Goal: Task Accomplishment & Management: Manage account settings

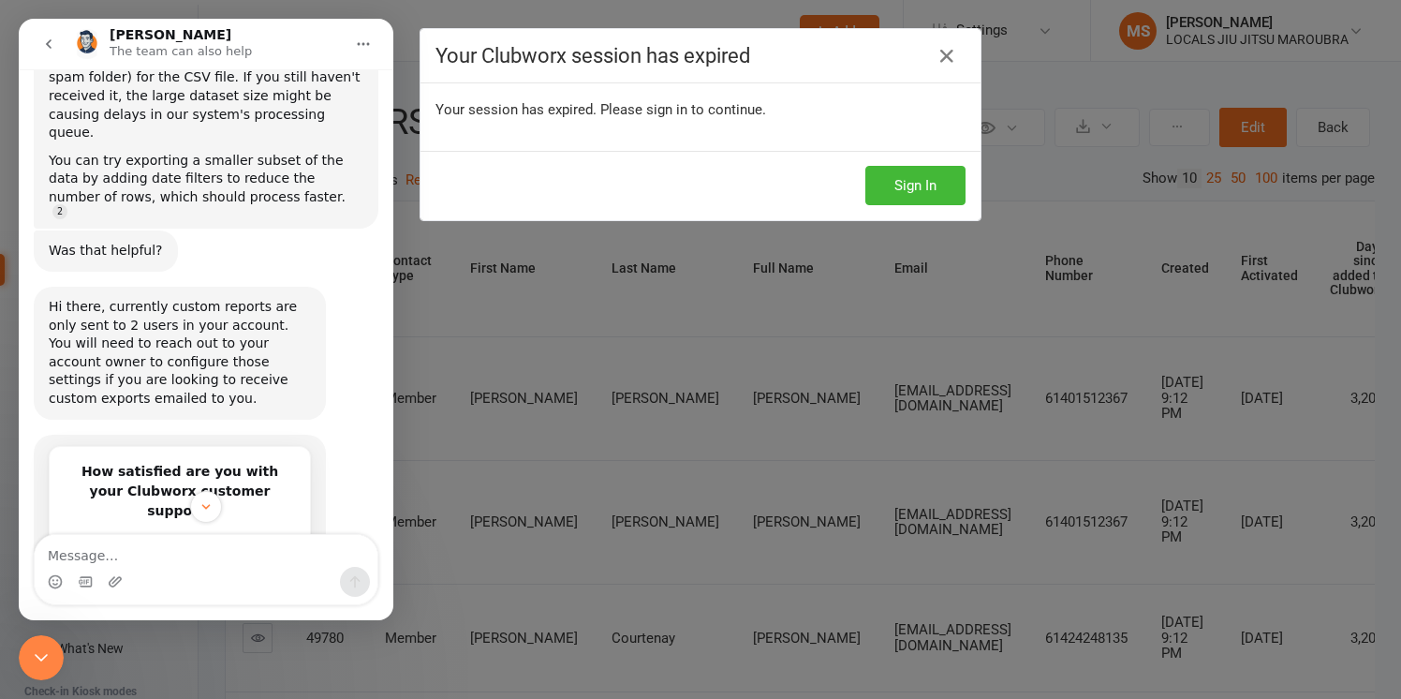
scroll to position [477, 0]
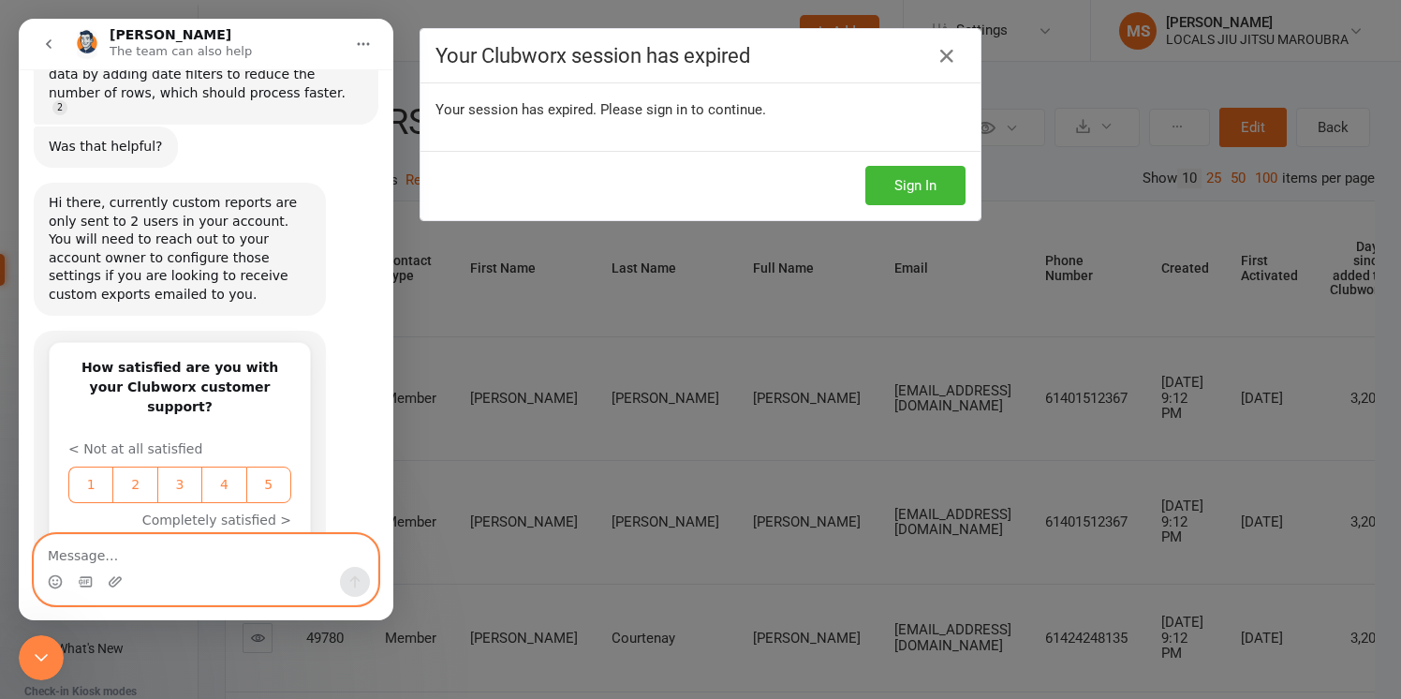
click at [117, 558] on textarea "Message…" at bounding box center [206, 551] width 343 height 32
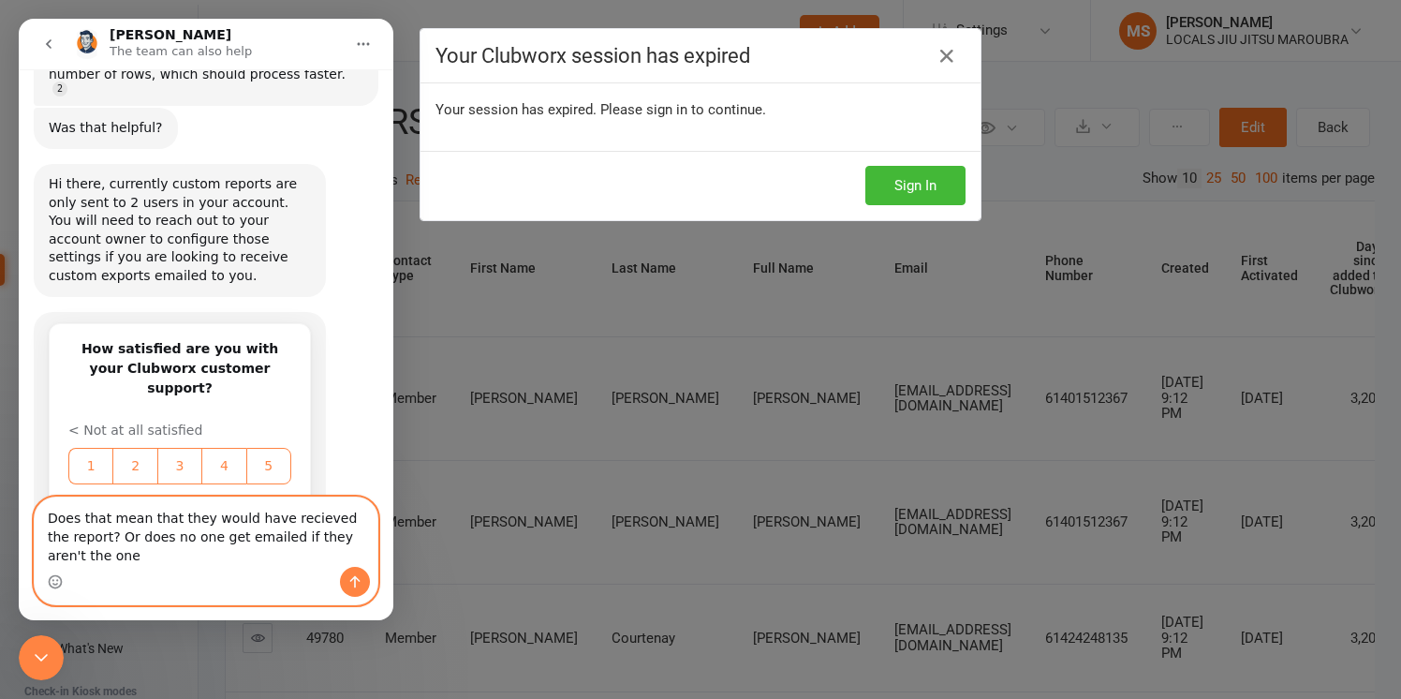
scroll to position [514, 0]
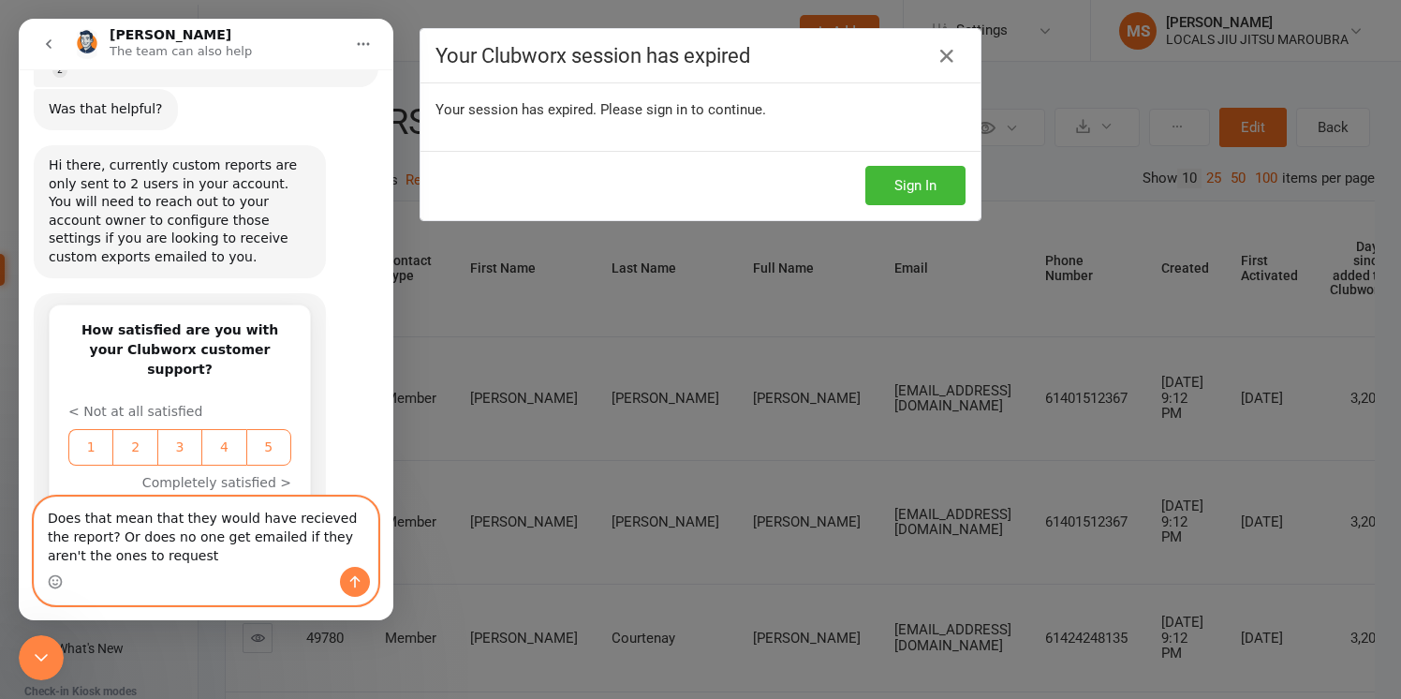
type textarea "Does that mean that they would have recieved the report? Or does no one get ema…"
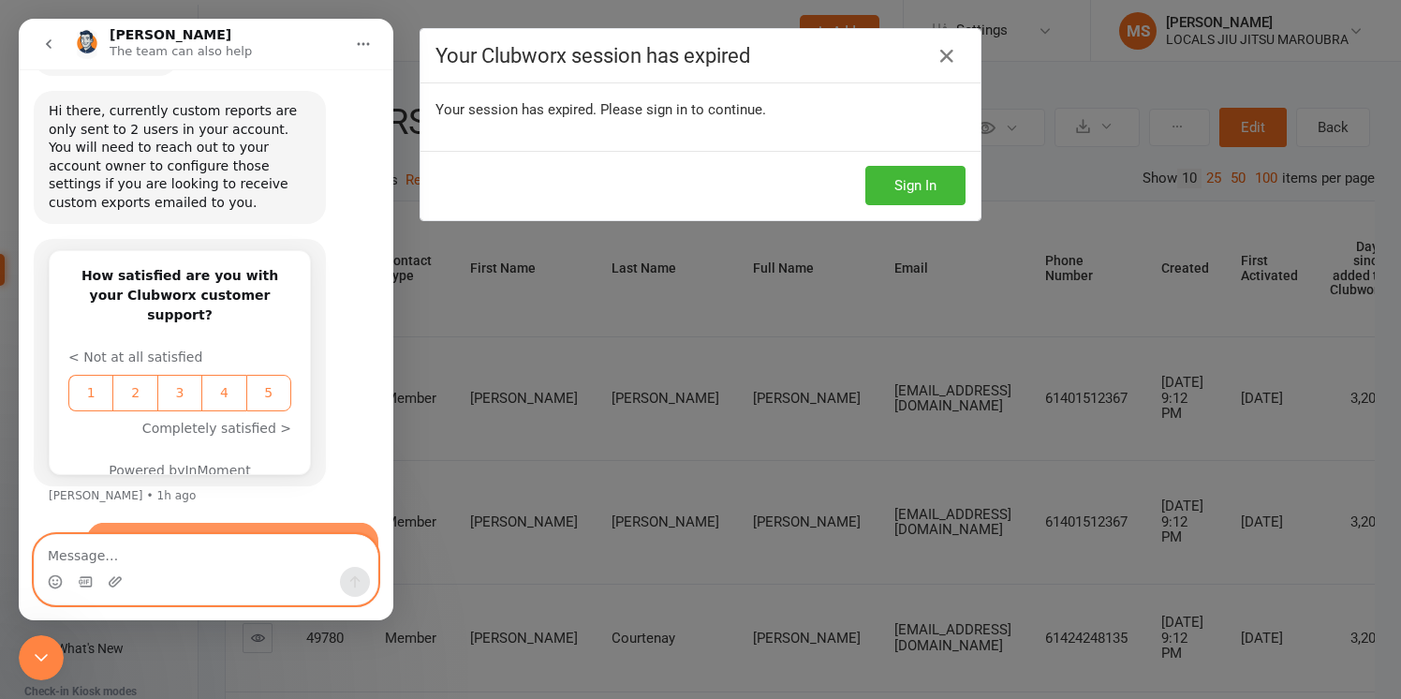
scroll to position [569, 0]
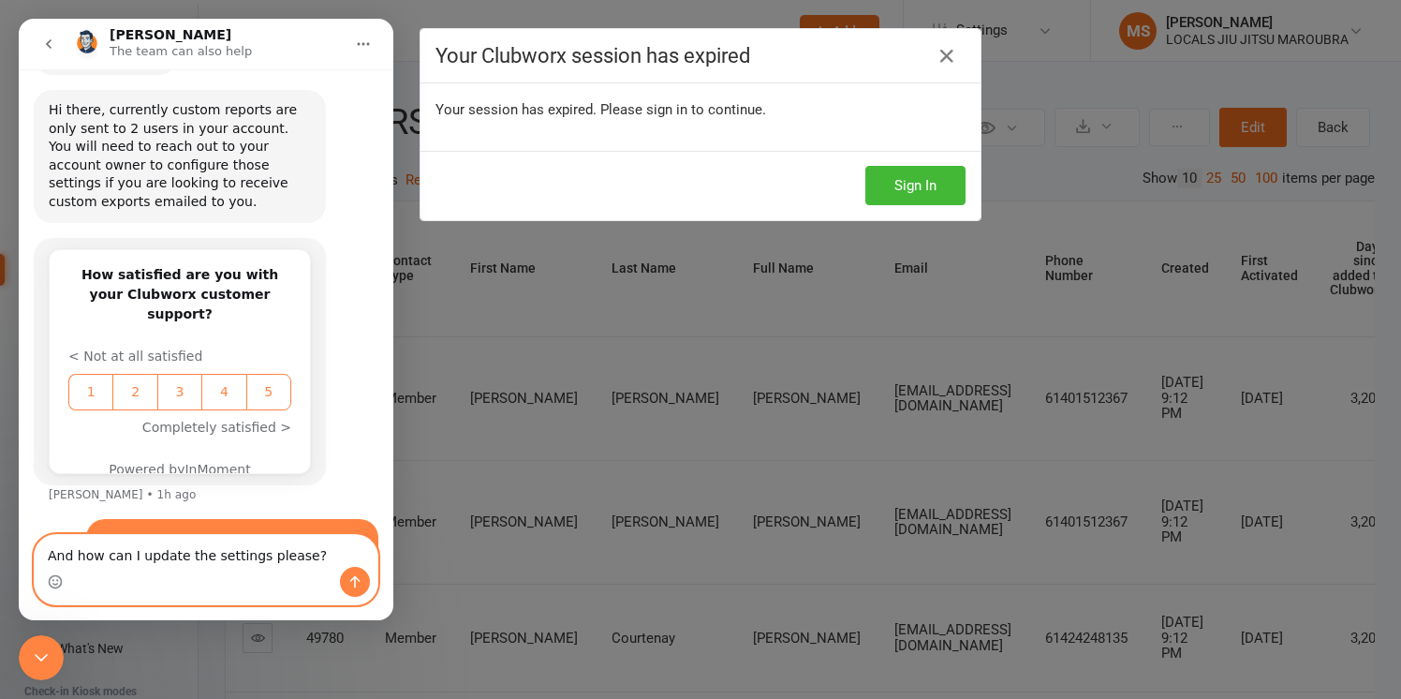
type textarea "And how can I update the settings please?"
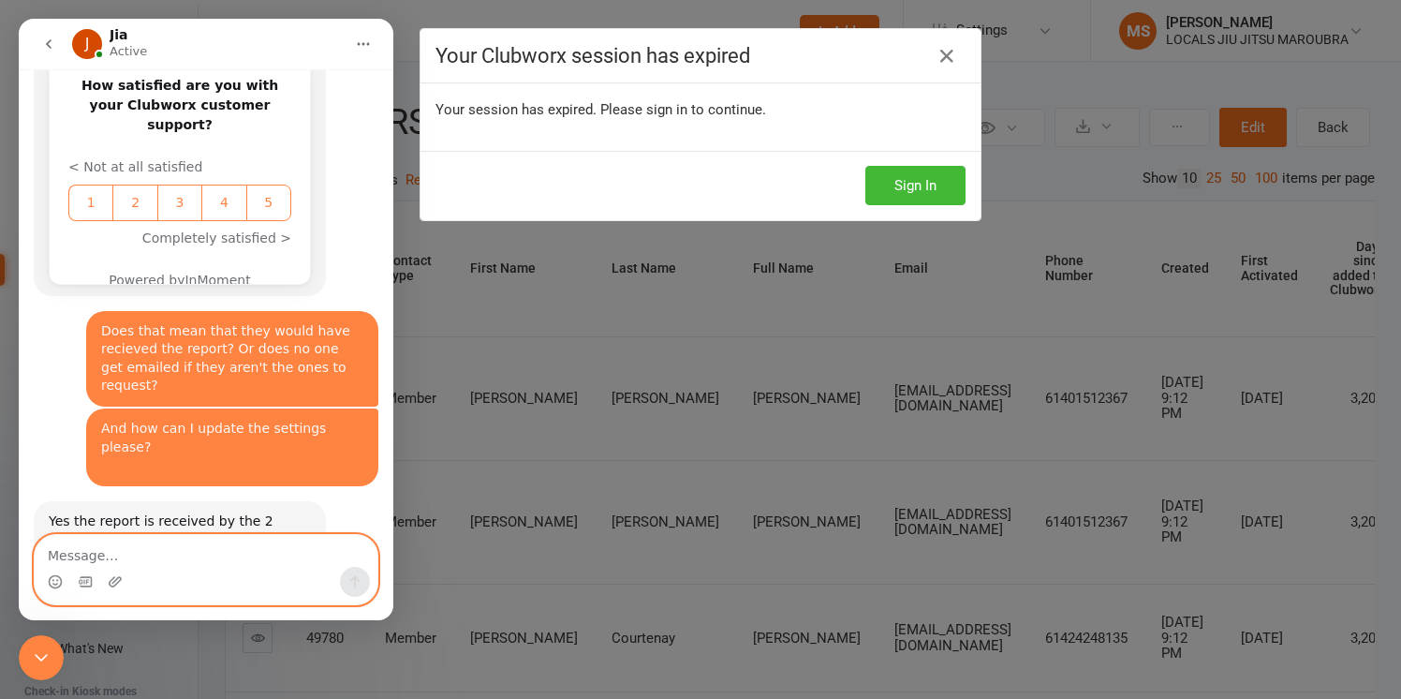
scroll to position [760, 0]
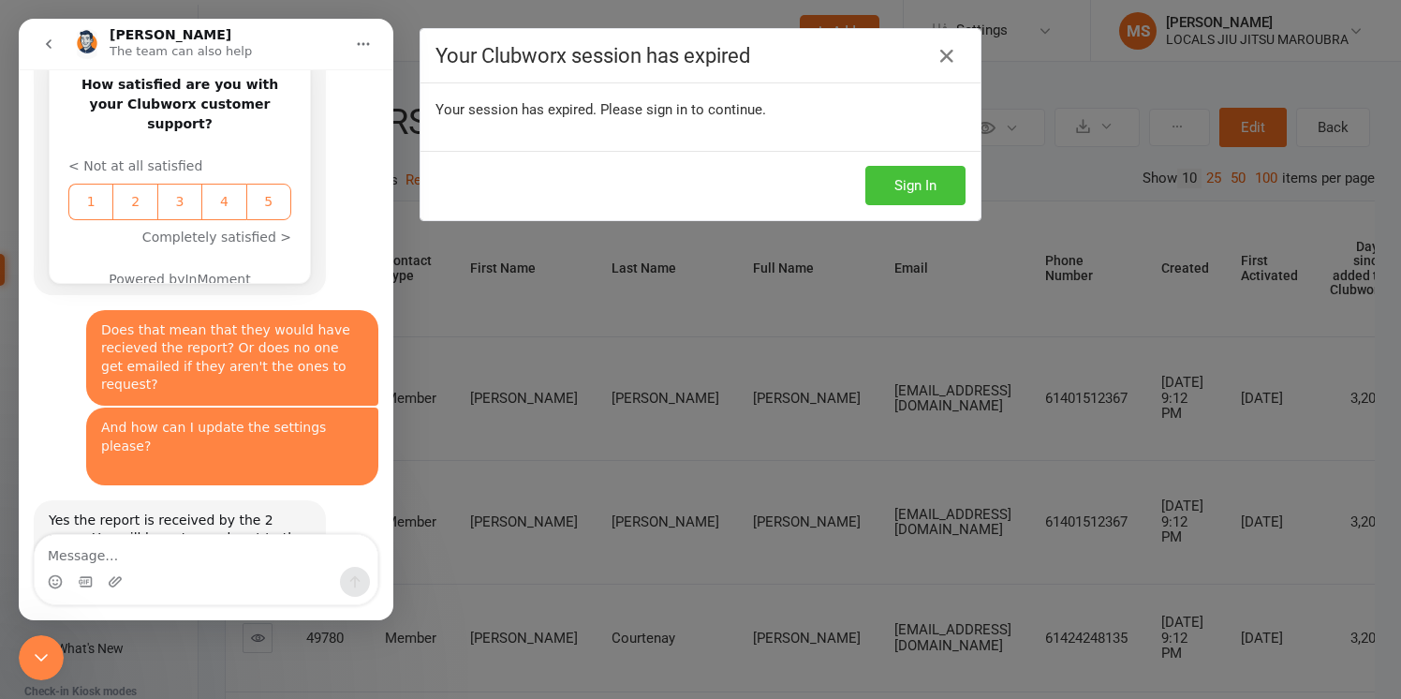
click at [911, 168] on button "Sign In" at bounding box center [915, 185] width 100 height 39
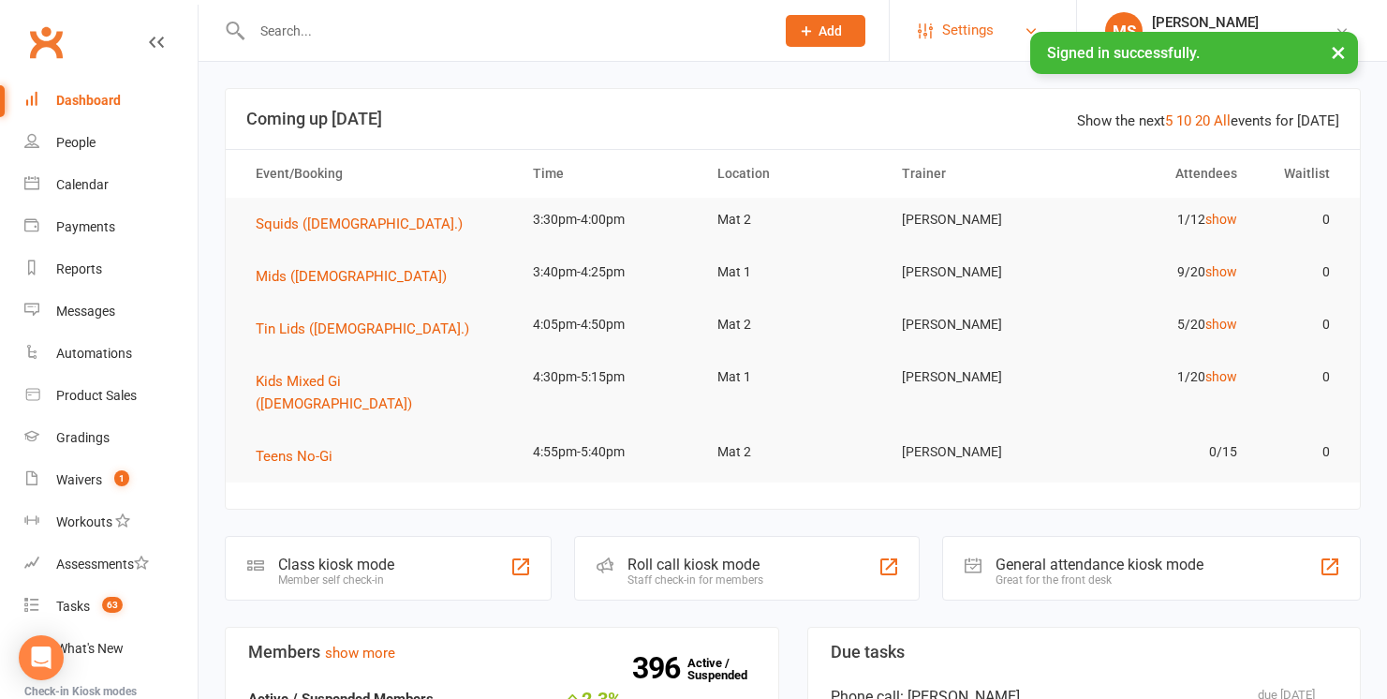
click at [977, 26] on span "Settings" at bounding box center [968, 30] width 52 height 42
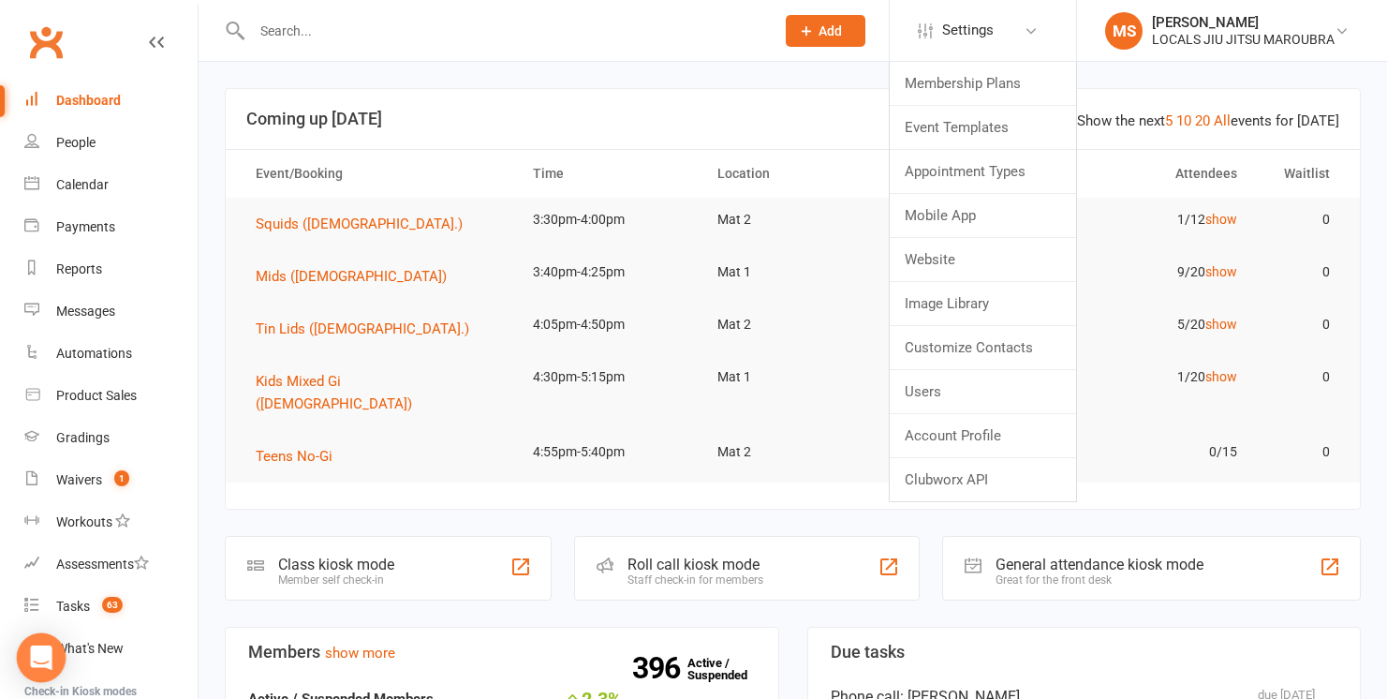
click at [49, 649] on icon "Open Intercom Messenger" at bounding box center [41, 657] width 22 height 24
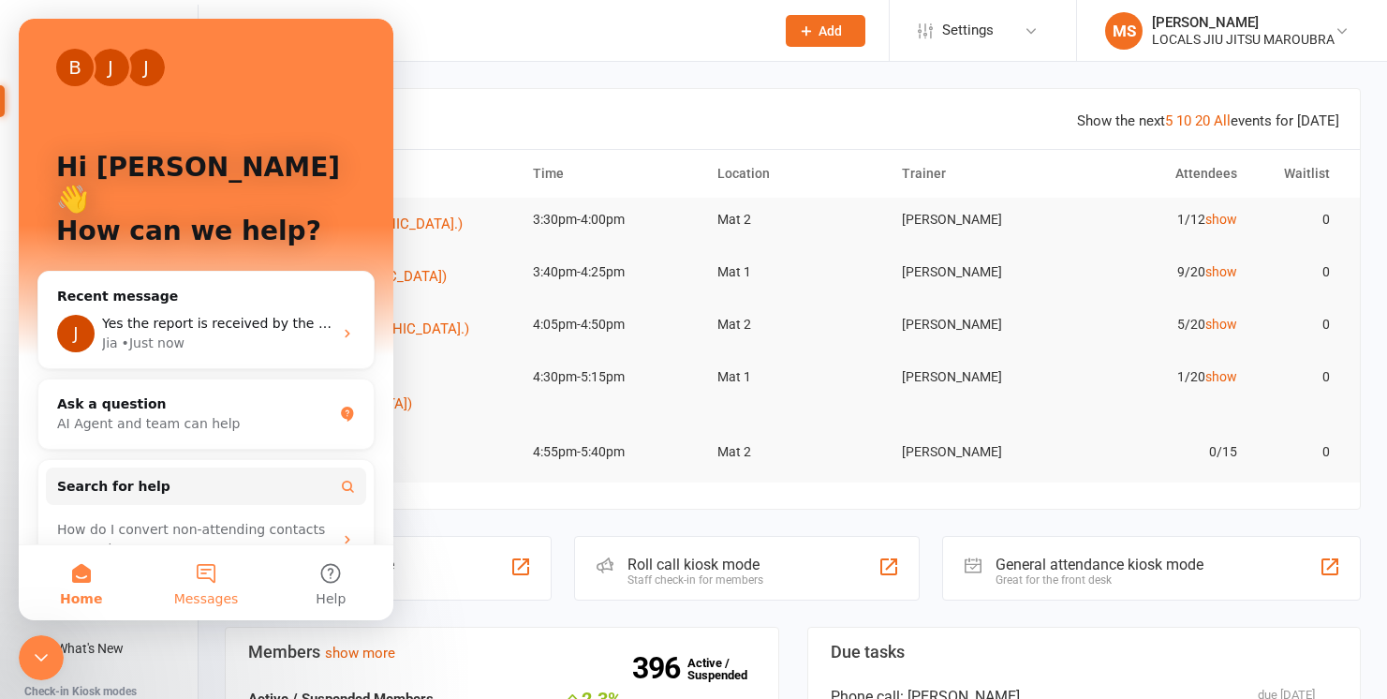
click at [209, 598] on span "Messages" at bounding box center [206, 598] width 65 height 13
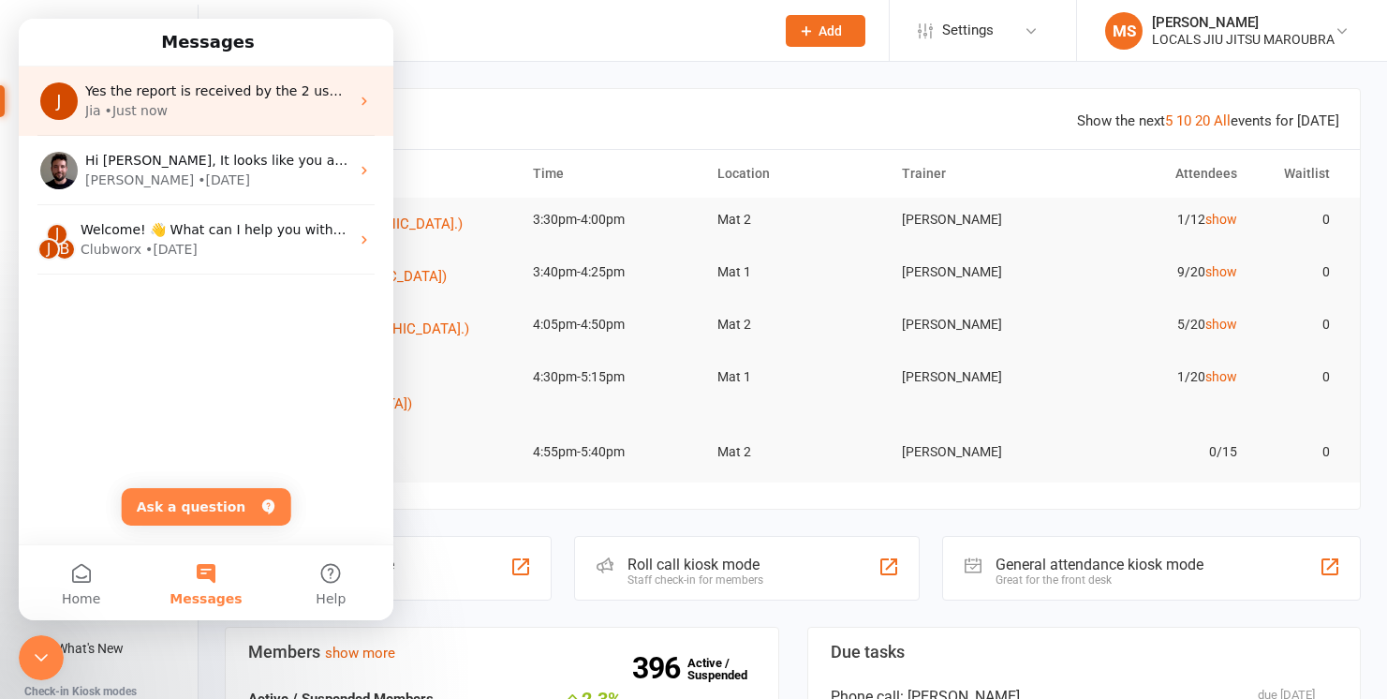
click at [208, 122] on div "J Yes the report is received by the 2 users. You will have to reach out to the …" at bounding box center [206, 100] width 375 height 69
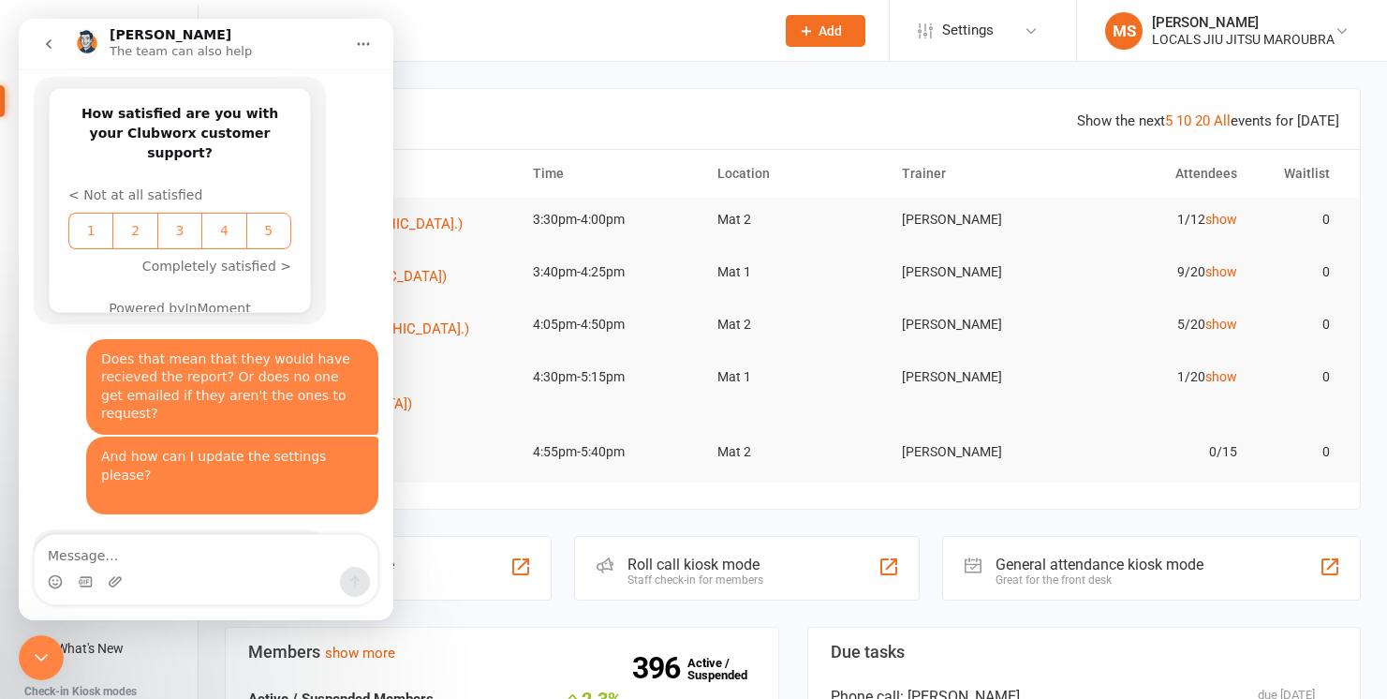
scroll to position [760, 0]
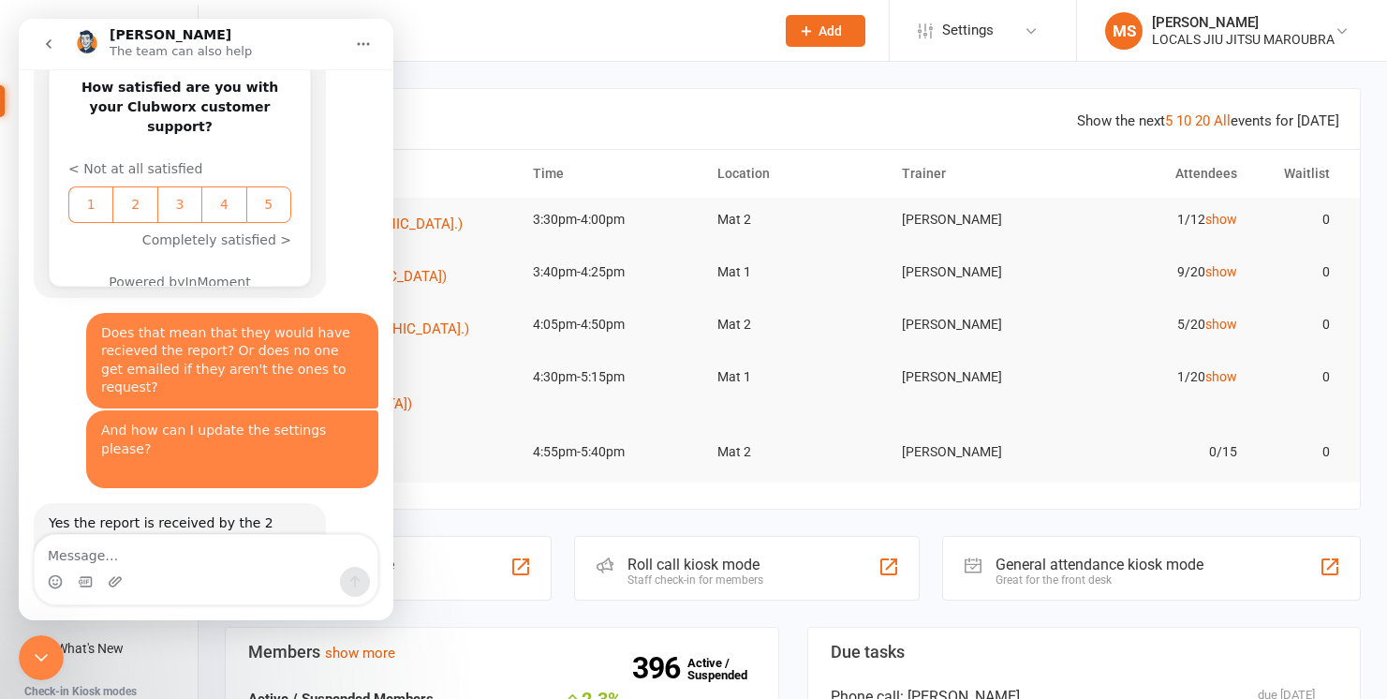
click at [1058, 23] on li "Settings Membership Plans Event Templates Appointment Types Mobile App Website …" at bounding box center [982, 30] width 187 height 61
click at [1040, 30] on link "Settings" at bounding box center [983, 30] width 130 height 42
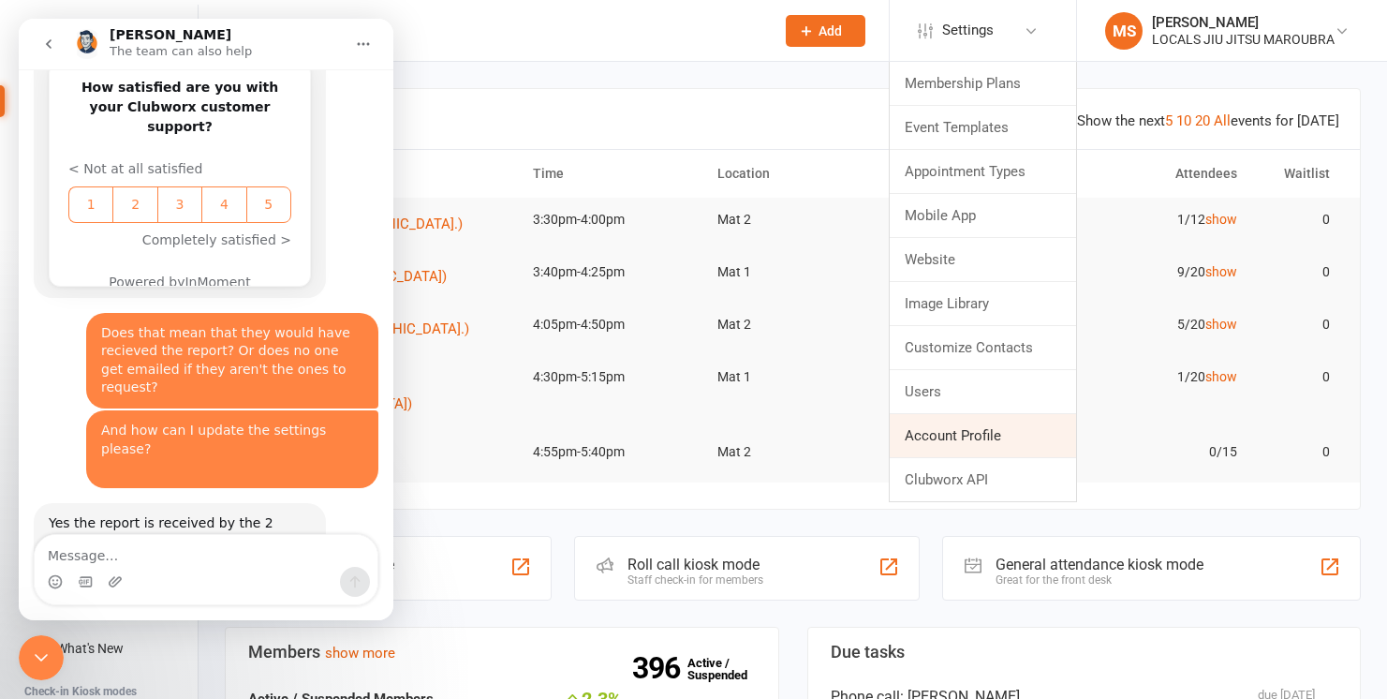
click at [997, 432] on link "Account Profile" at bounding box center [983, 435] width 186 height 43
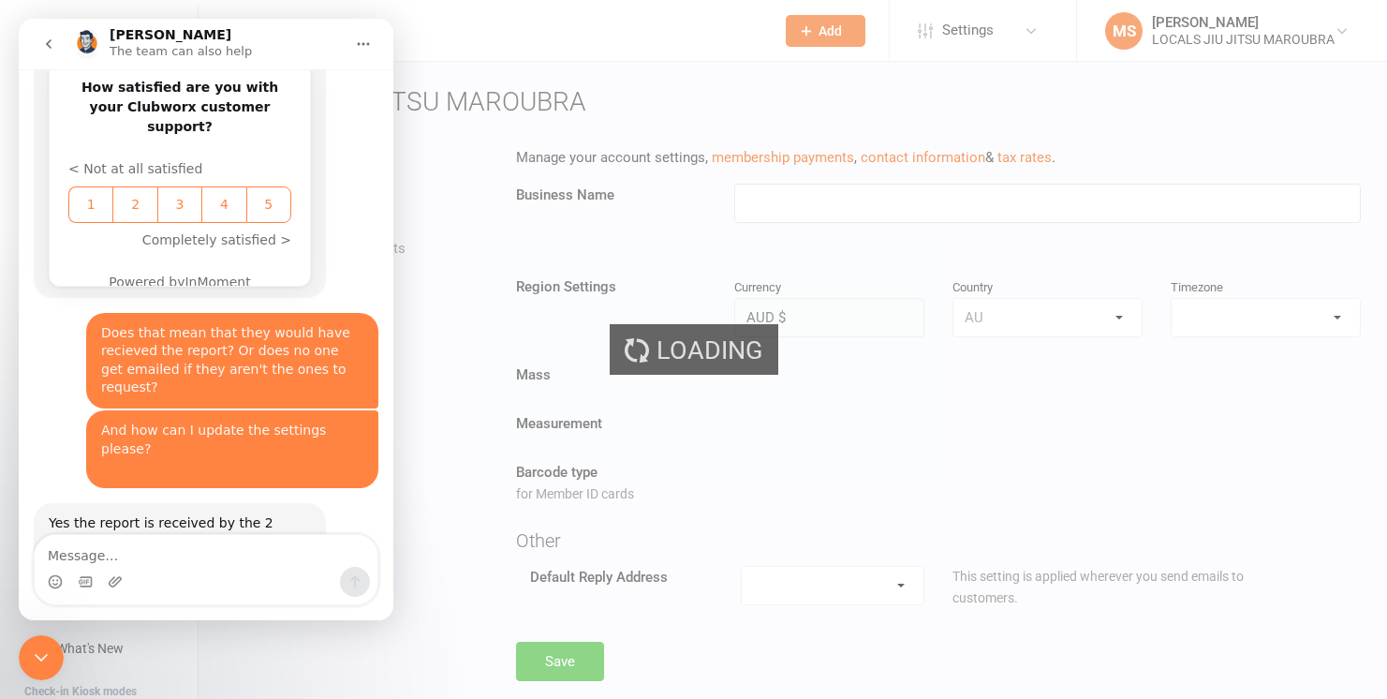
type input "LOCALS JIU JITSU MAROUBRA"
select select "Australia/Sydney"
select select "info@localsmaroubra.com.au"
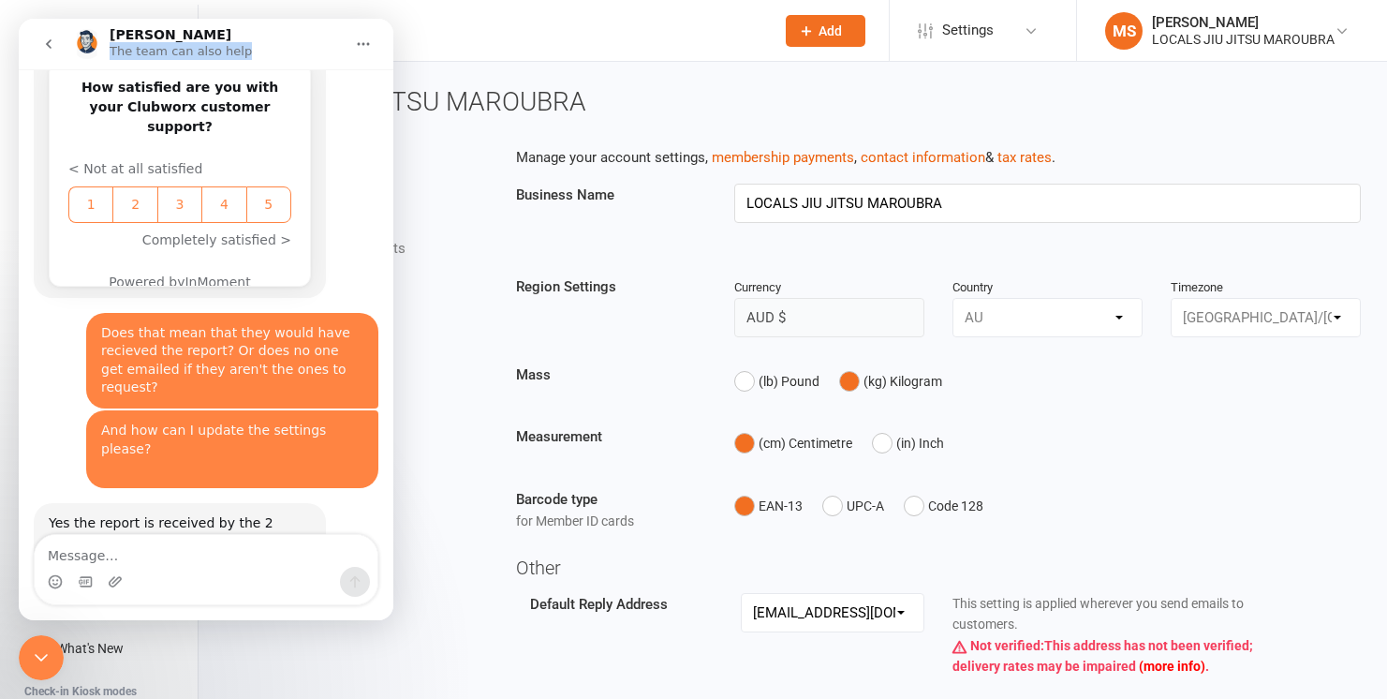
drag, startPoint x: 296, startPoint y: 36, endPoint x: 530, endPoint y: 23, distance: 234.5
click html "Toby The team can also help 👋 Hi there, what brings you here today? Toby • AI A…"
click at [40, 659] on icon "Close Intercom Messenger" at bounding box center [41, 657] width 13 height 7
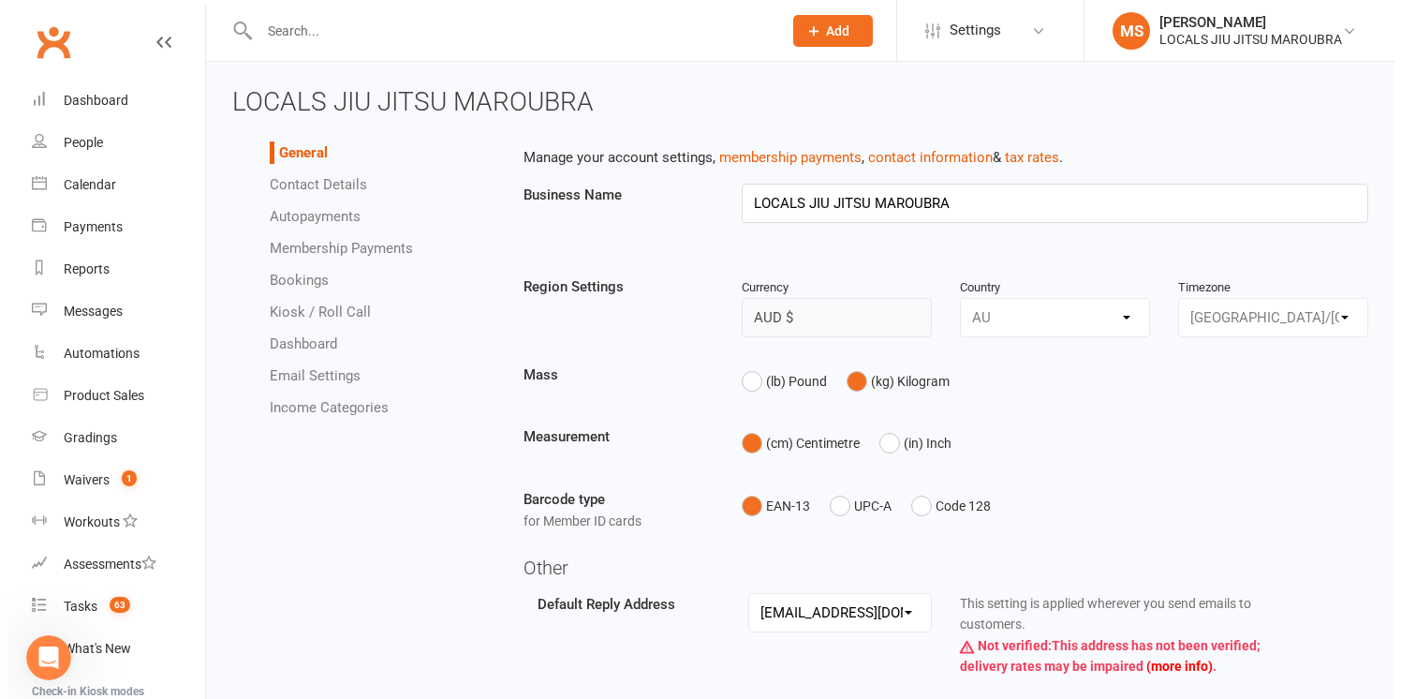
scroll to position [760, 0]
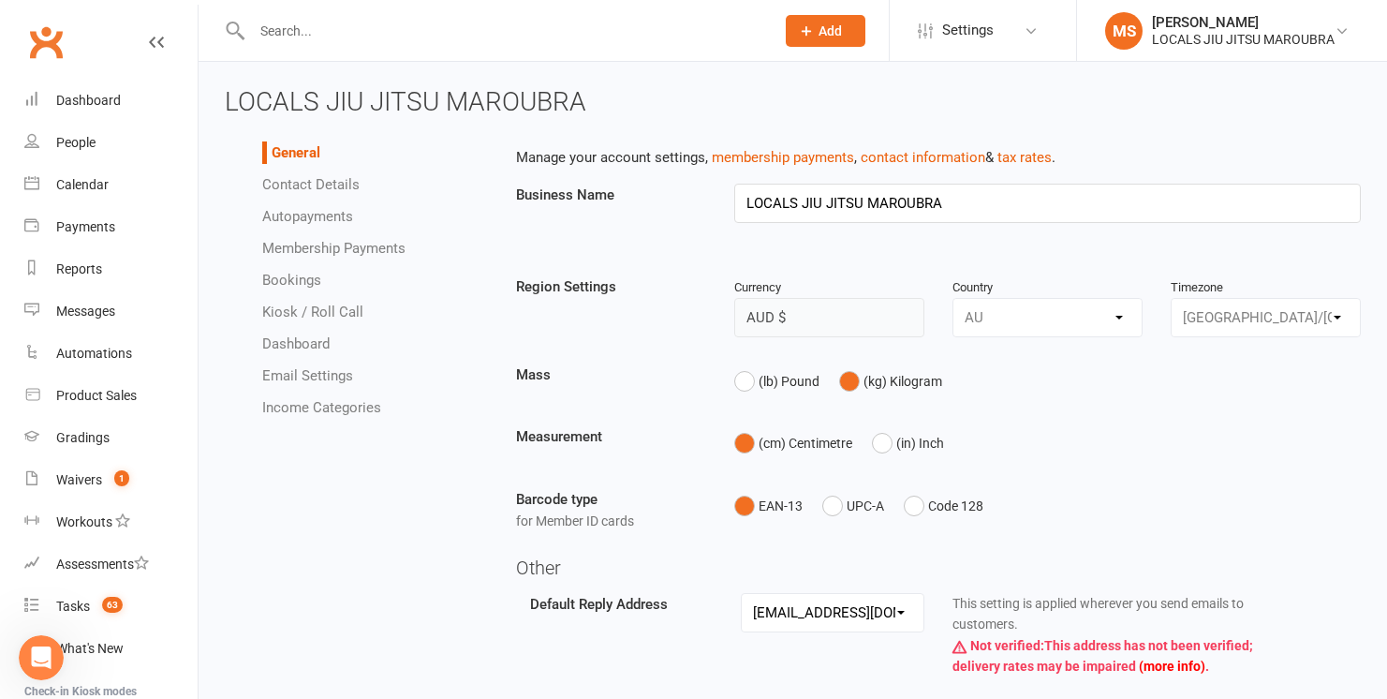
click at [333, 375] on link "Email Settings" at bounding box center [307, 375] width 91 height 17
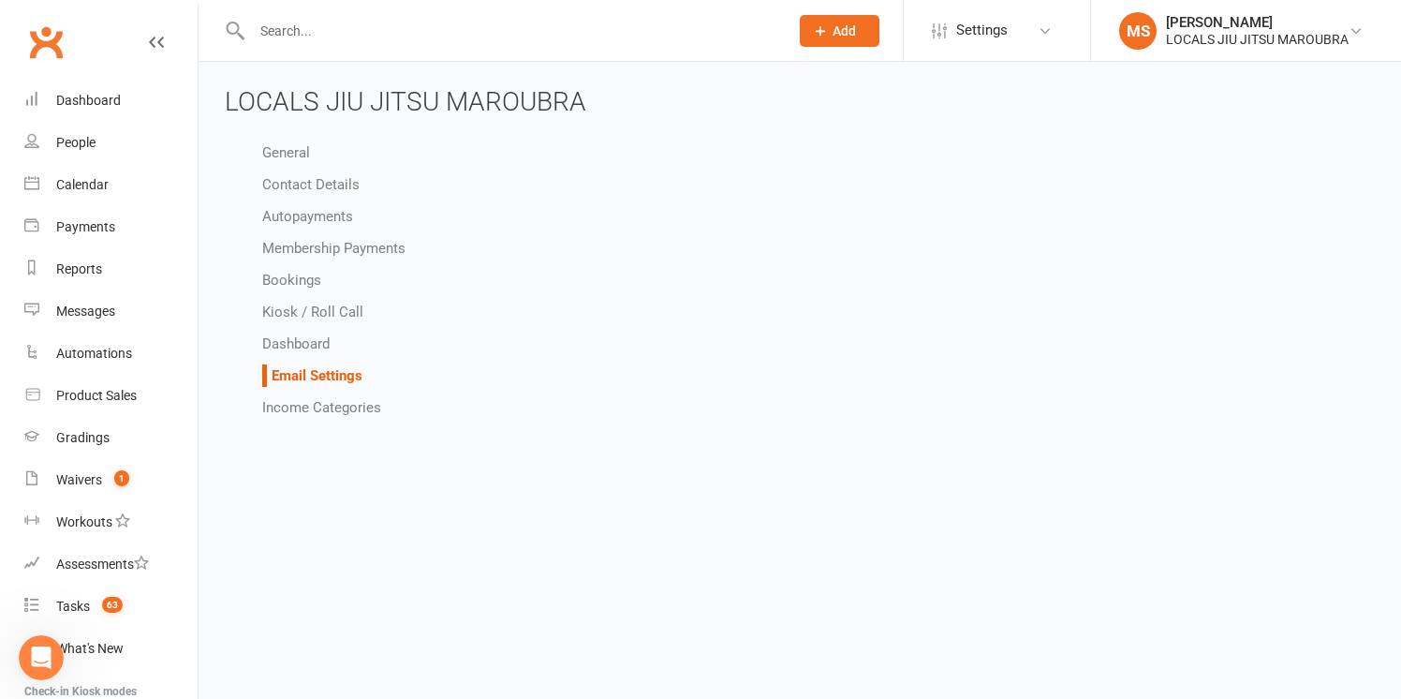
click at [291, 344] on link "Dashboard" at bounding box center [295, 343] width 67 height 17
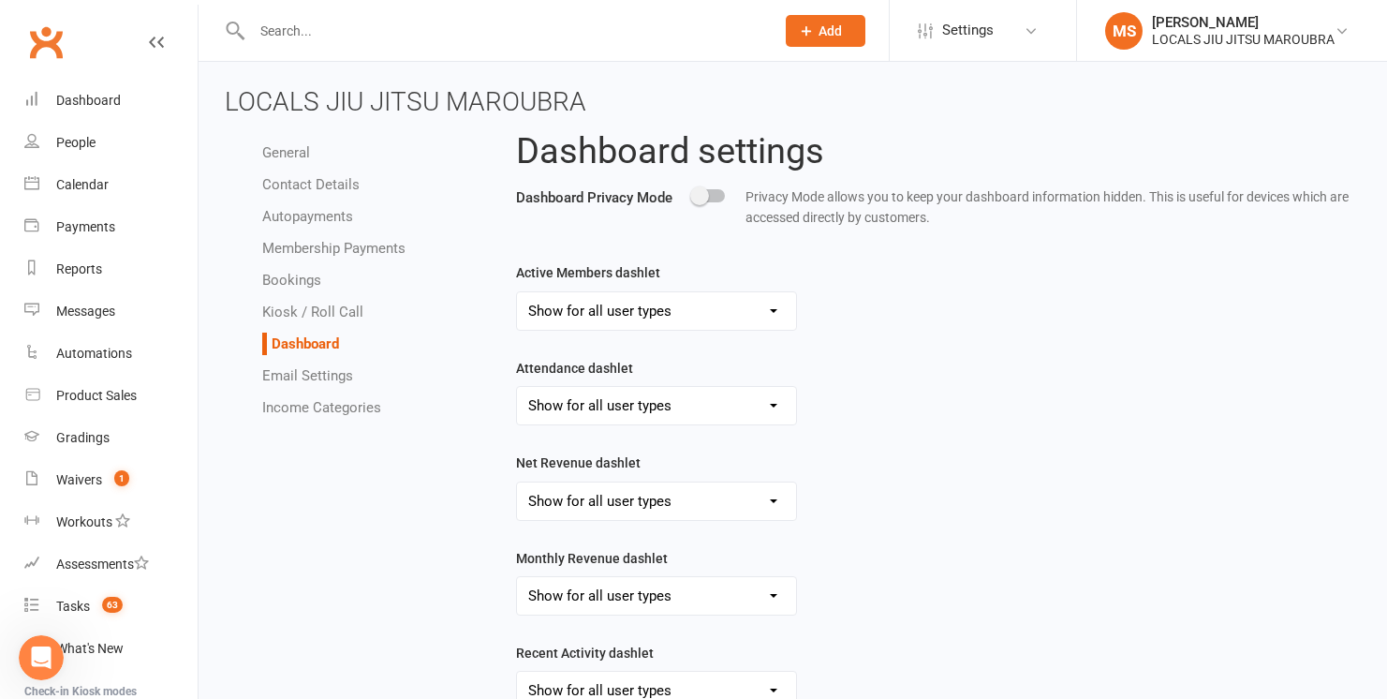
click at [313, 386] on li "Email Settings" at bounding box center [375, 375] width 226 height 22
click at [311, 376] on link "Email Settings" at bounding box center [307, 375] width 91 height 17
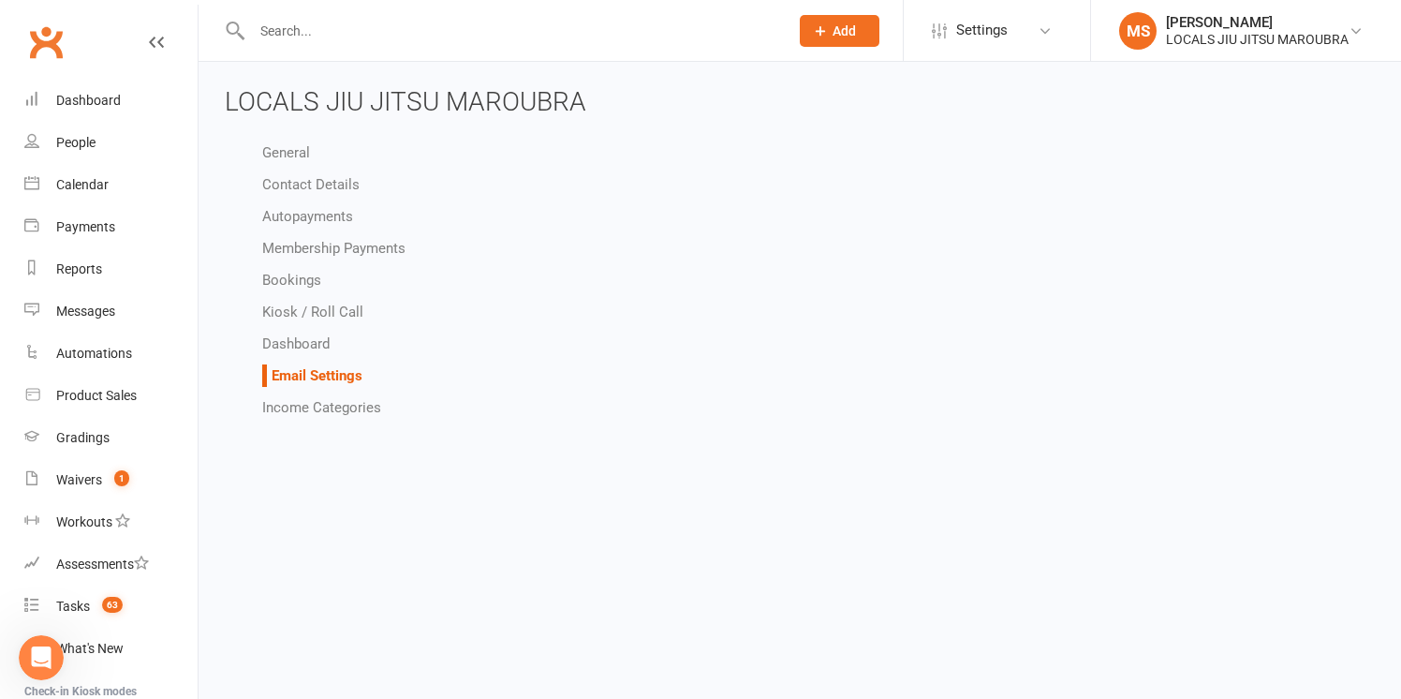
click at [329, 368] on link "Email Settings" at bounding box center [317, 375] width 91 height 17
